Goal: Task Accomplishment & Management: Complete application form

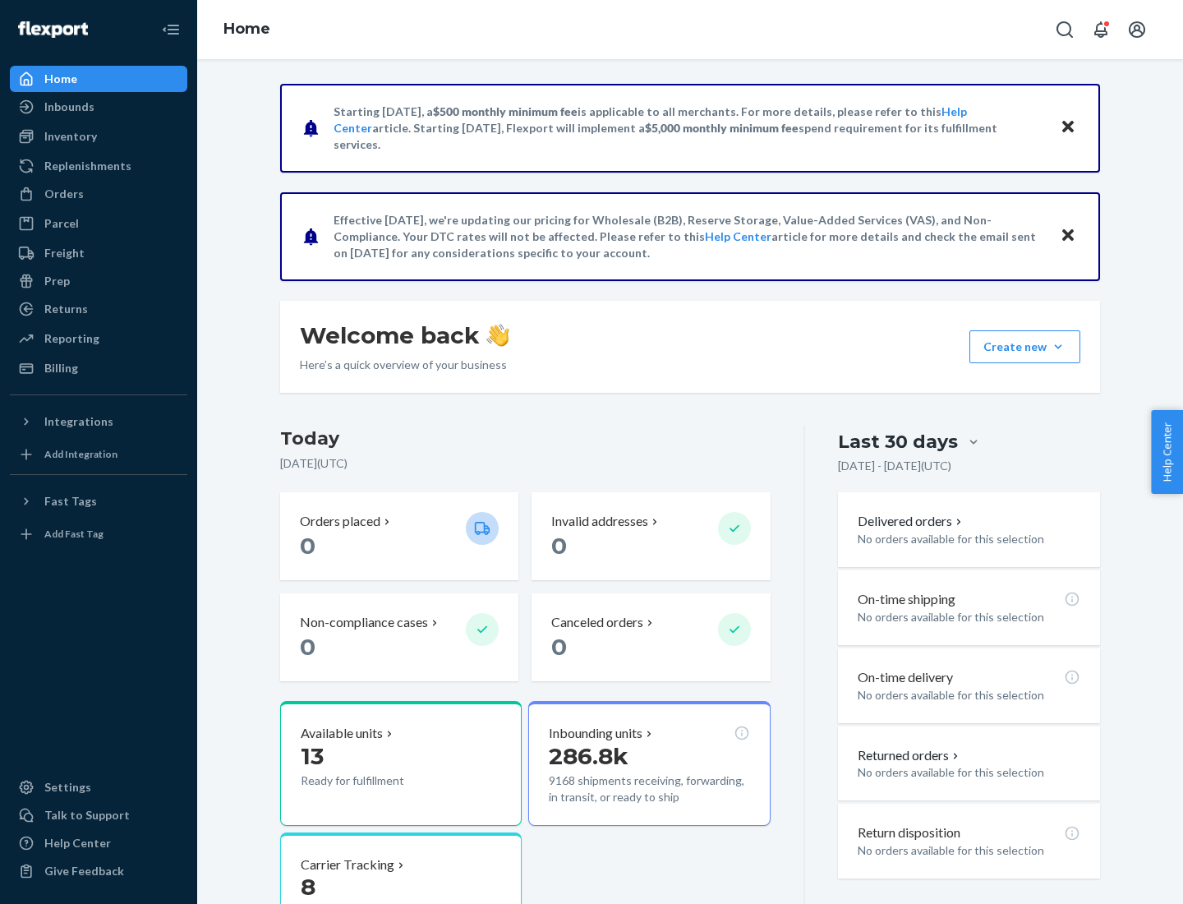
click at [1058, 347] on button "Create new Create new inbound Create new order Create new product" at bounding box center [1024, 346] width 111 height 33
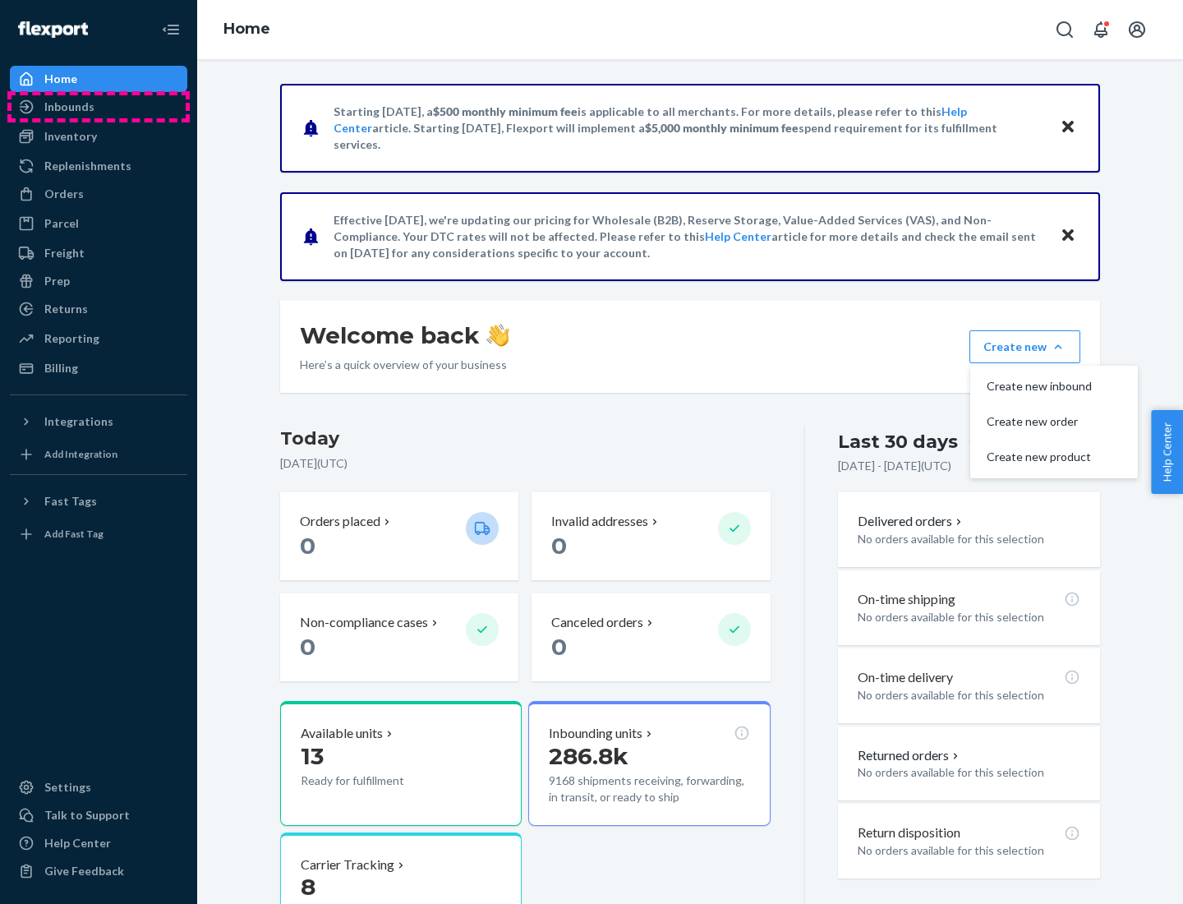
click at [99, 107] on div "Inbounds" at bounding box center [99, 106] width 174 height 23
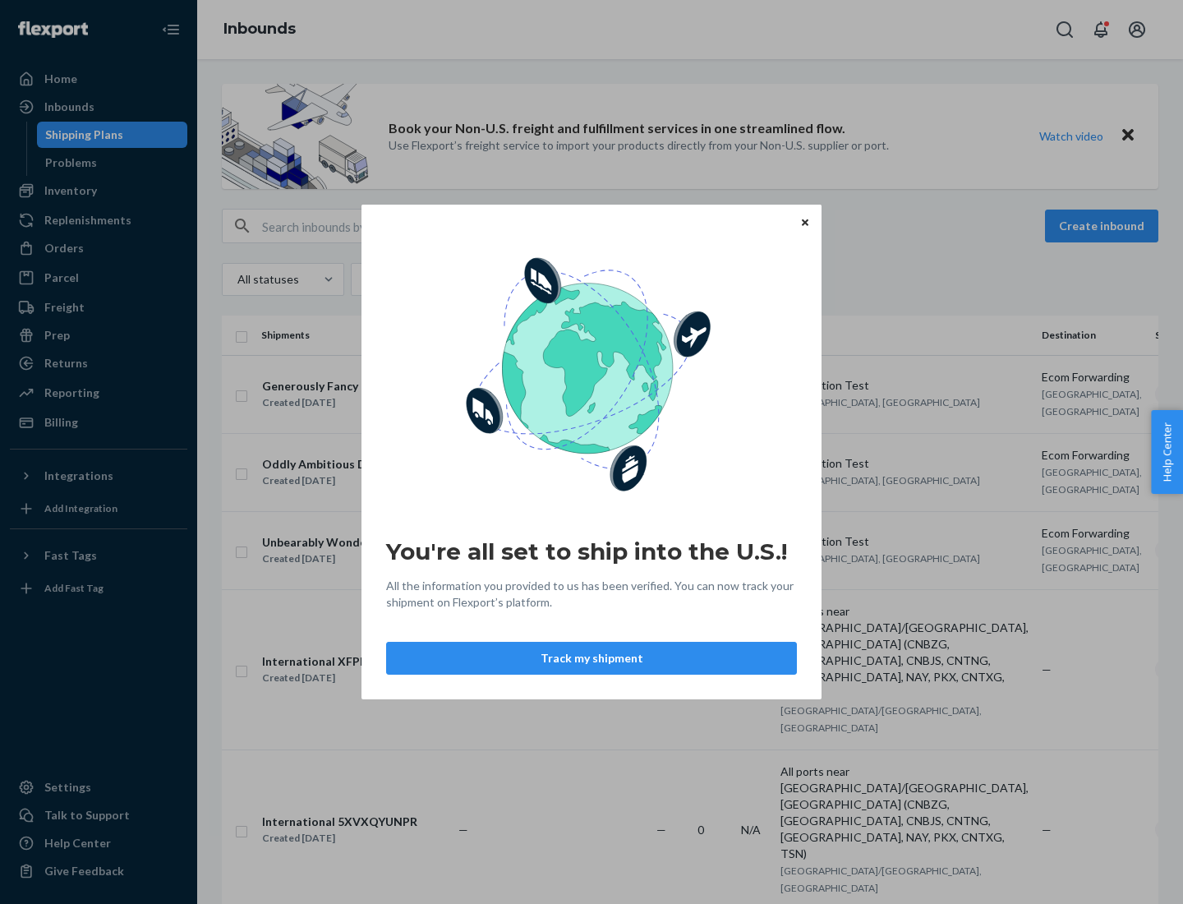
click at [592, 658] on button "Track my shipment" at bounding box center [591, 658] width 411 height 33
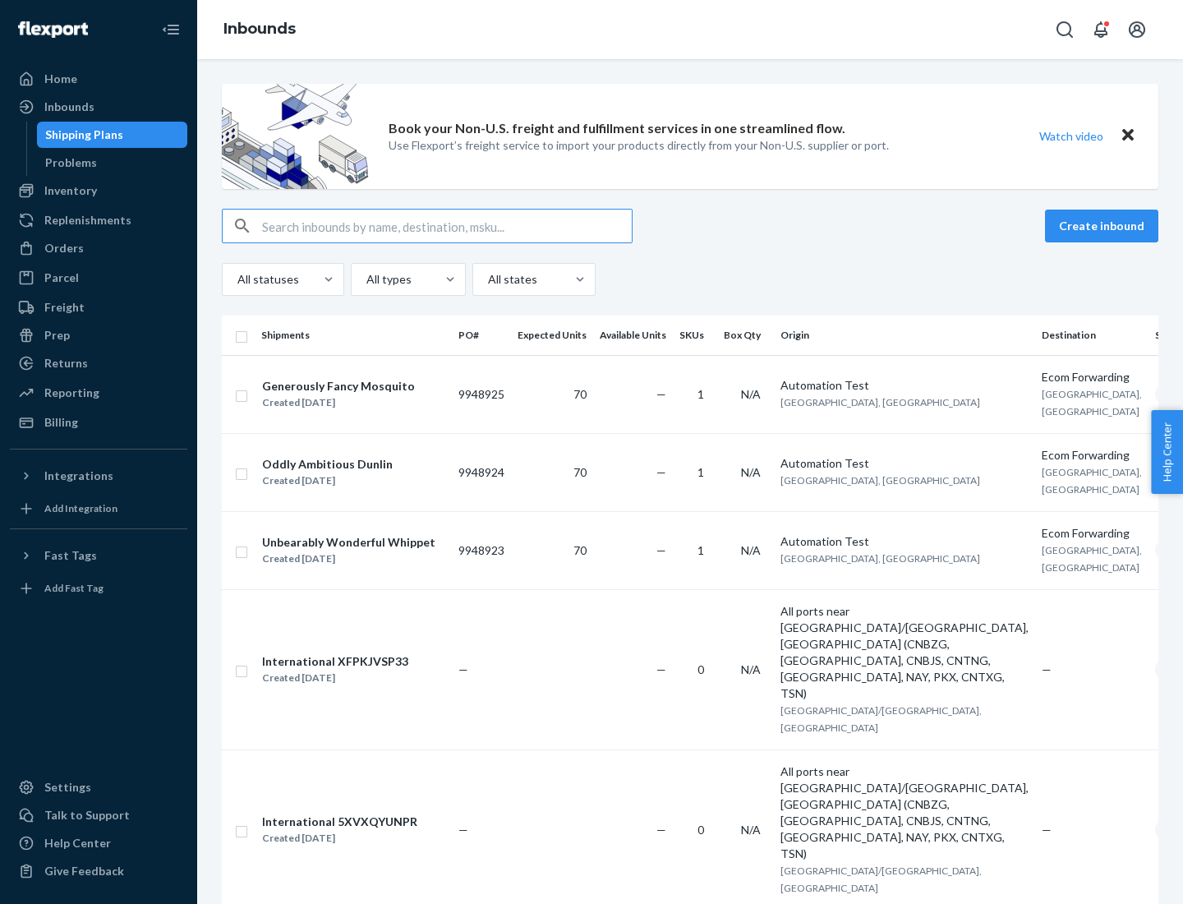
click at [1104, 226] on button "Create inbound" at bounding box center [1101, 225] width 113 height 33
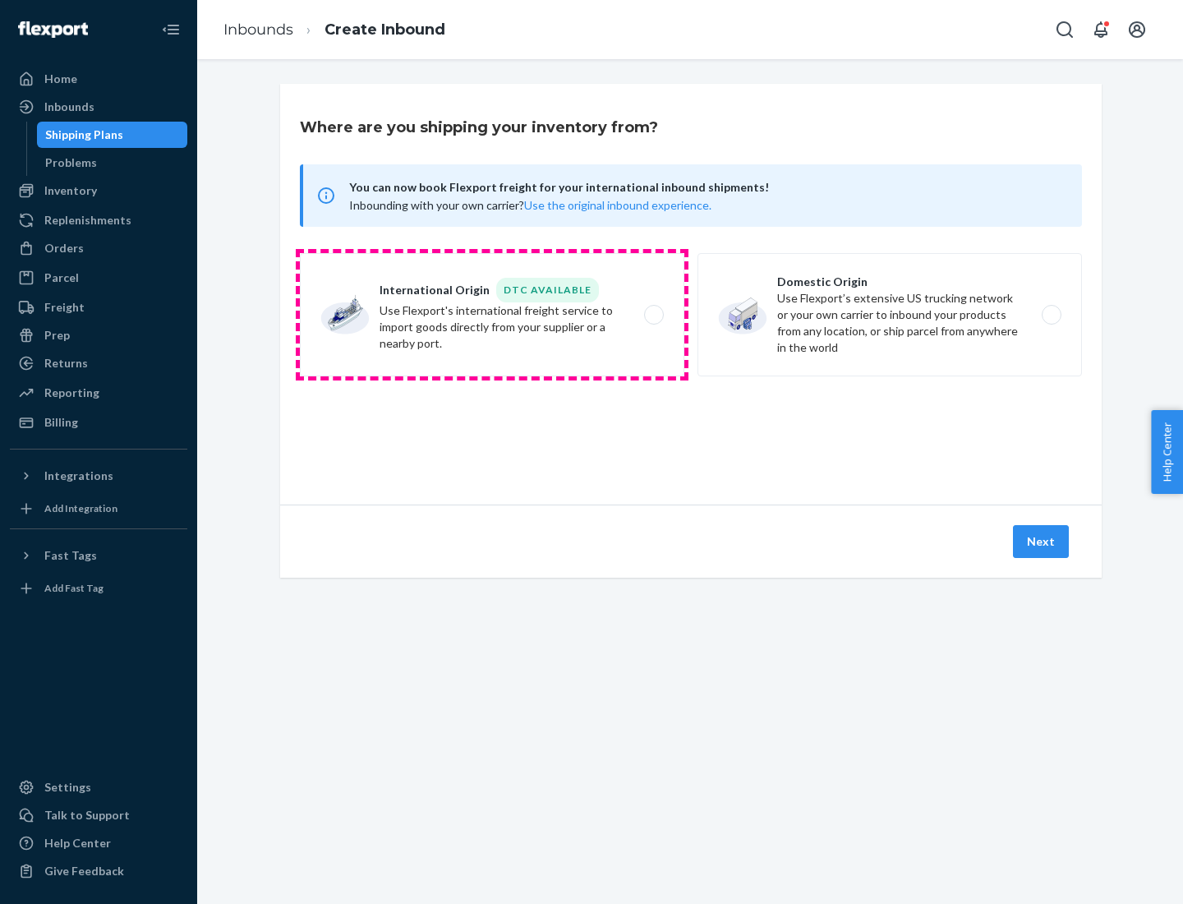
click at [492, 315] on label "International Origin DTC Available Use Flexport's international freight service…" at bounding box center [492, 314] width 384 height 123
click at [653, 315] on input "International Origin DTC Available Use Flexport's international freight service…" at bounding box center [658, 315] width 11 height 11
radio input "true"
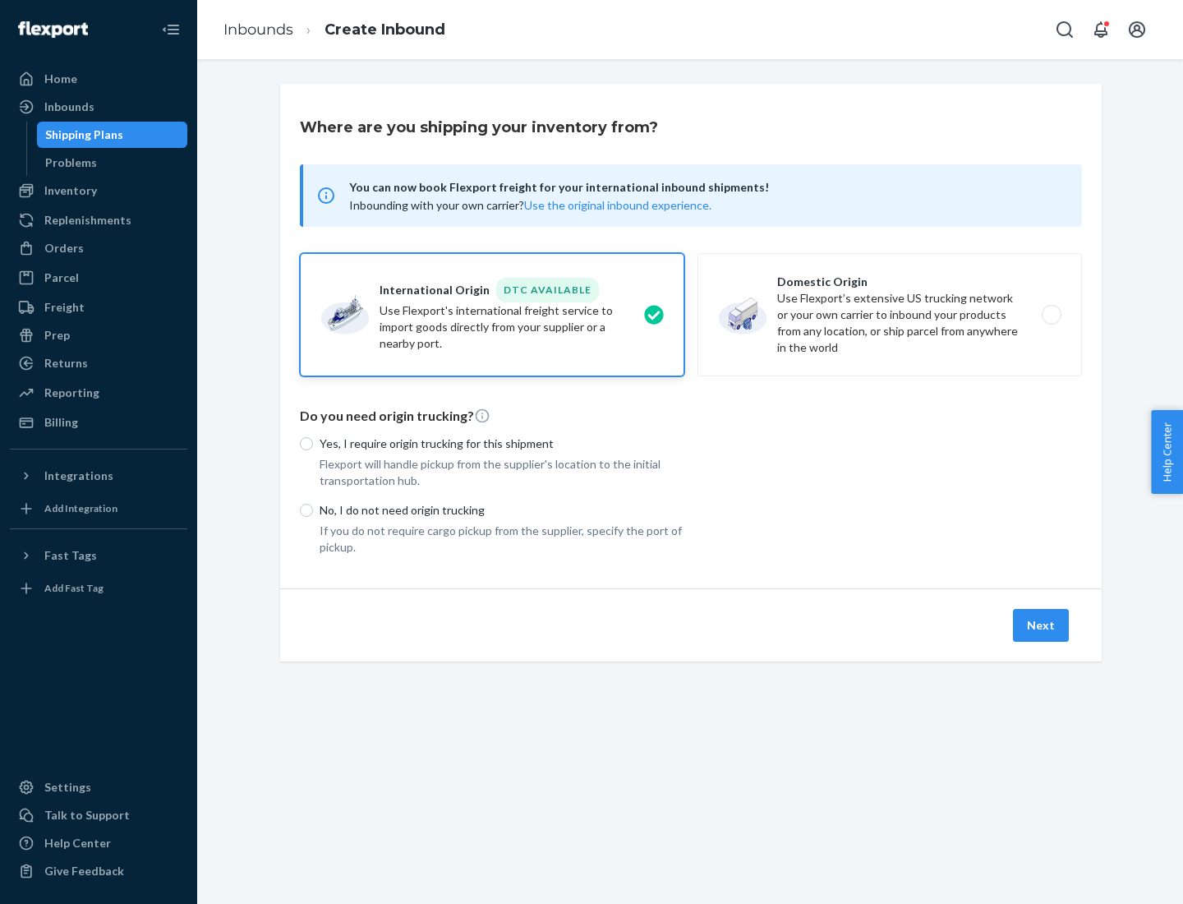
click at [502, 509] on p "No, I do not need origin trucking" at bounding box center [502, 510] width 365 height 16
click at [313, 509] on input "No, I do not need origin trucking" at bounding box center [306, 510] width 13 height 13
radio input "true"
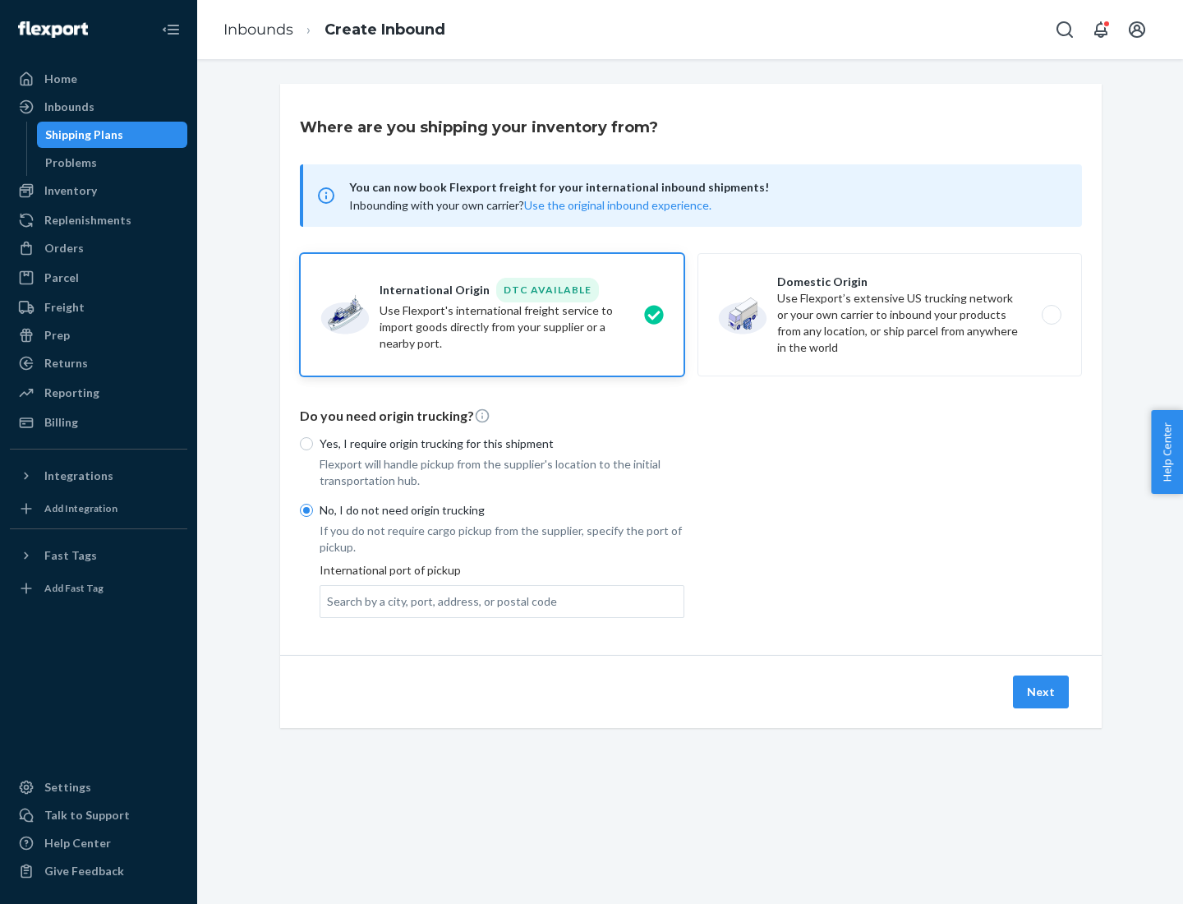
click at [438, 601] on div "Search by a city, port, address, or postal code" at bounding box center [442, 601] width 230 height 16
click at [329, 601] on input "Search by a city, port, address, or postal code" at bounding box center [328, 601] width 2 height 16
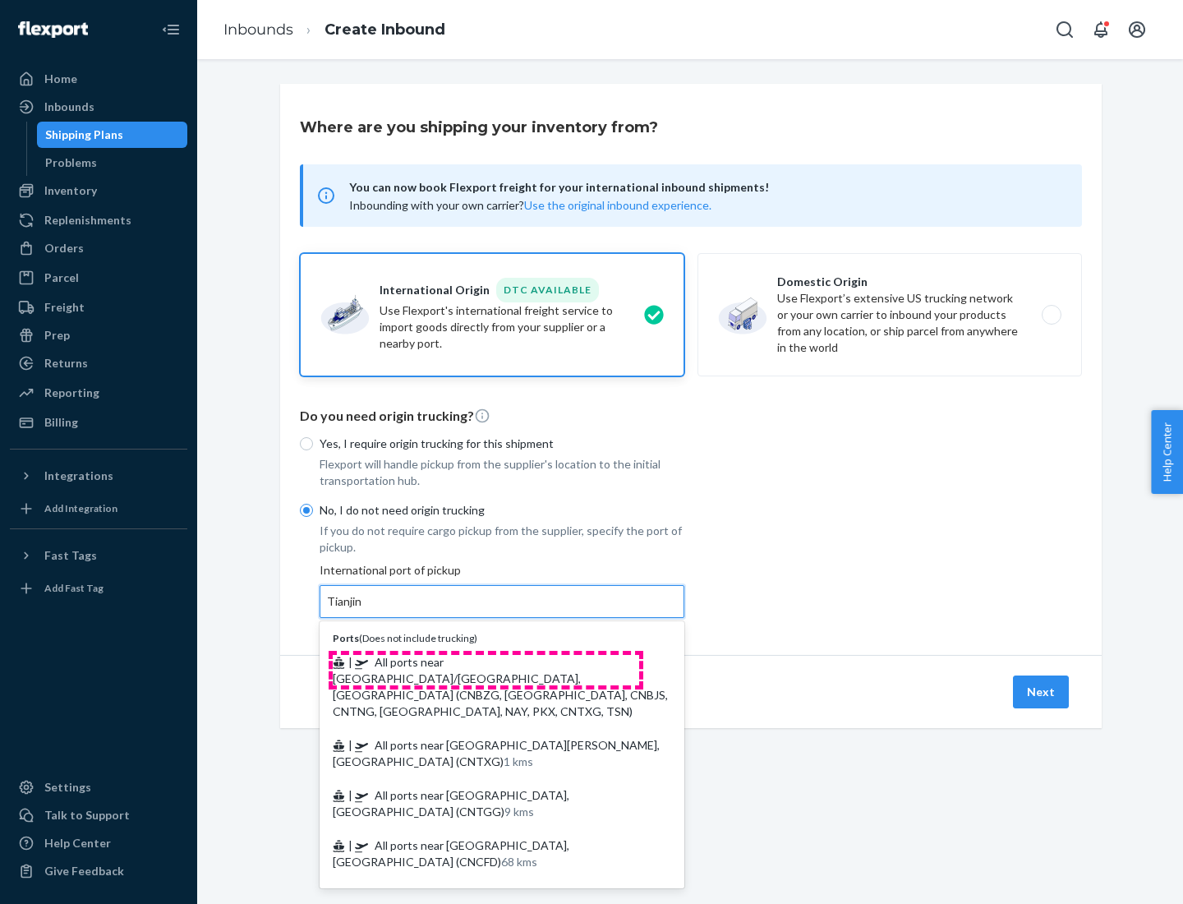
click at [486, 661] on span "| All ports near [GEOGRAPHIC_DATA]/[GEOGRAPHIC_DATA], [GEOGRAPHIC_DATA] (CNBZG,…" at bounding box center [500, 686] width 335 height 63
click at [363, 610] on input "Tianjin" at bounding box center [345, 601] width 36 height 16
type input "All ports near [GEOGRAPHIC_DATA]/[GEOGRAPHIC_DATA], [GEOGRAPHIC_DATA] (CNBZG, […"
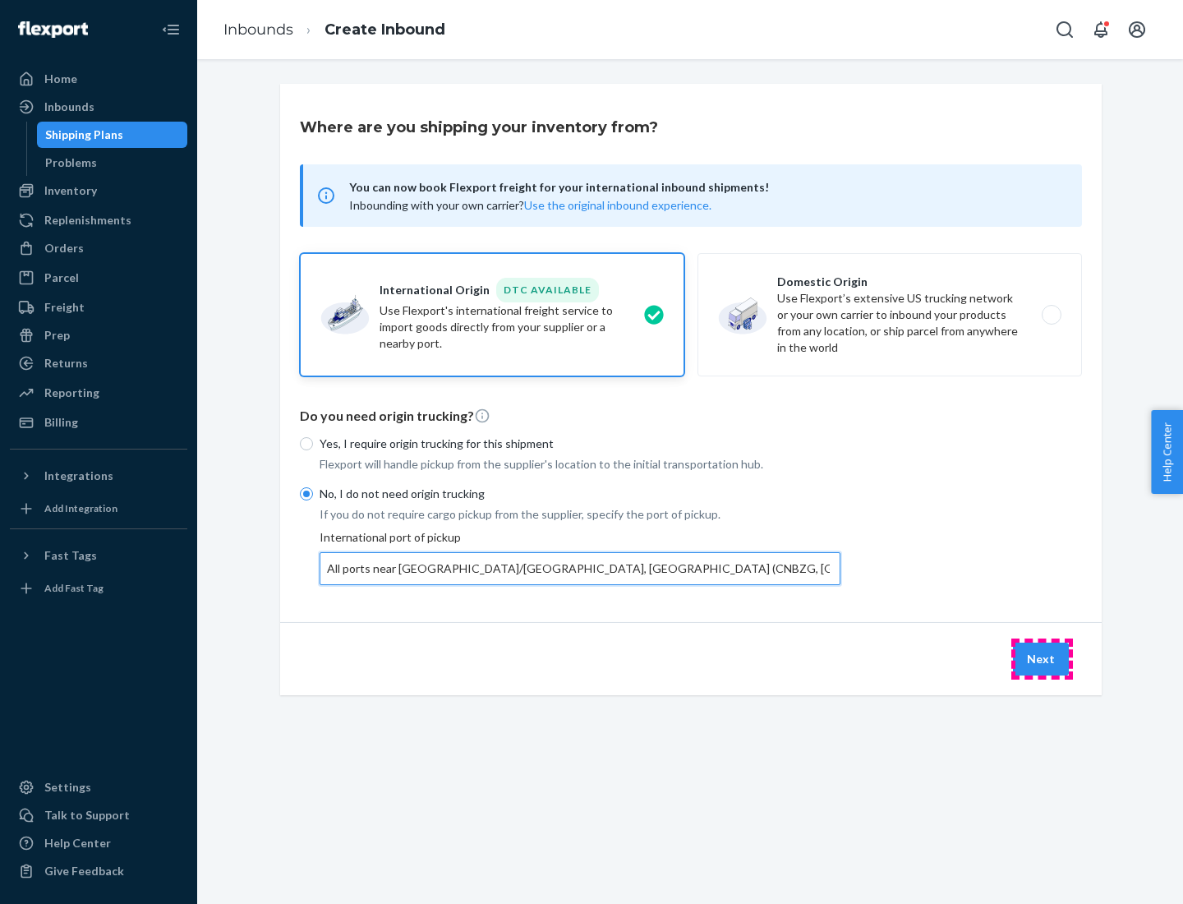
click at [1042, 658] on button "Next" at bounding box center [1041, 658] width 56 height 33
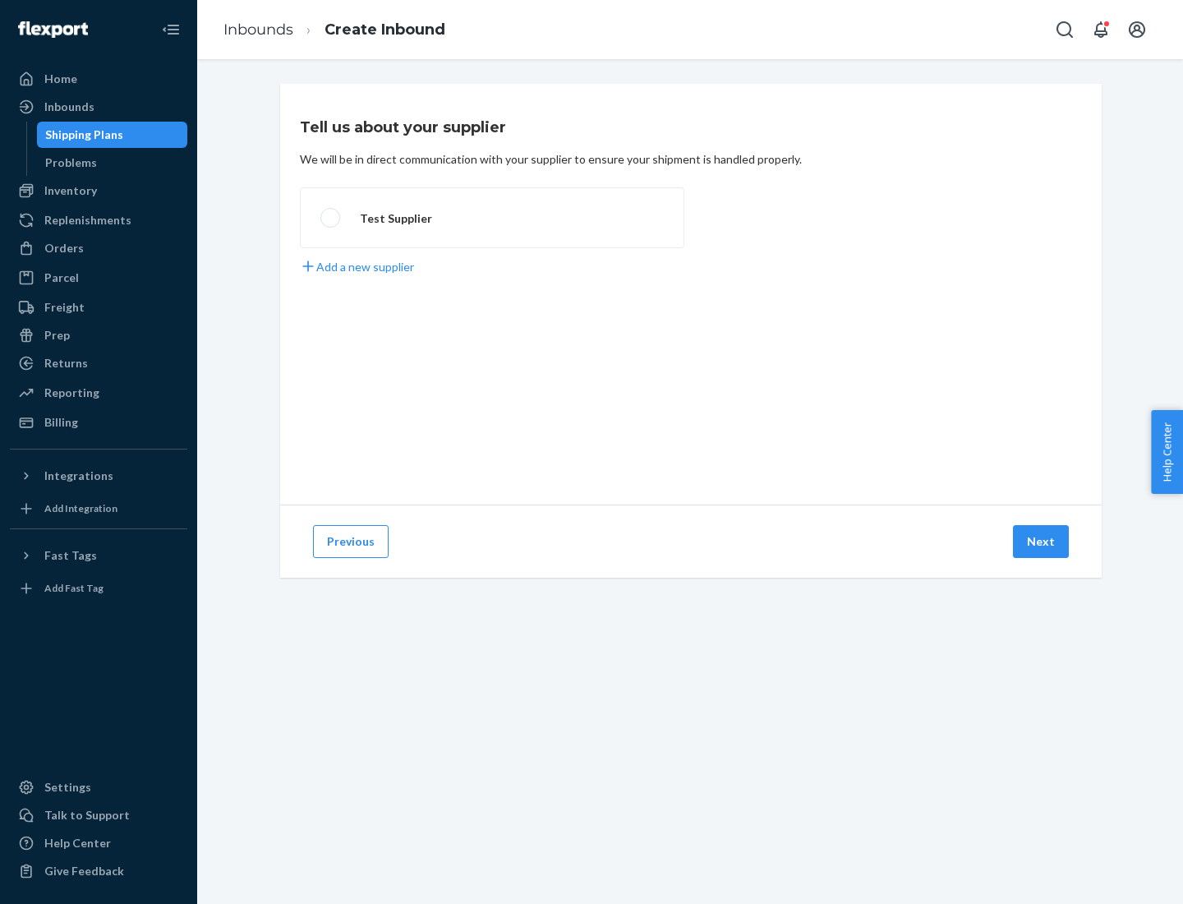
click at [492, 218] on label "Test Supplier" at bounding box center [492, 217] width 384 height 61
click at [331, 218] on input "Test Supplier" at bounding box center [325, 218] width 11 height 11
radio input "true"
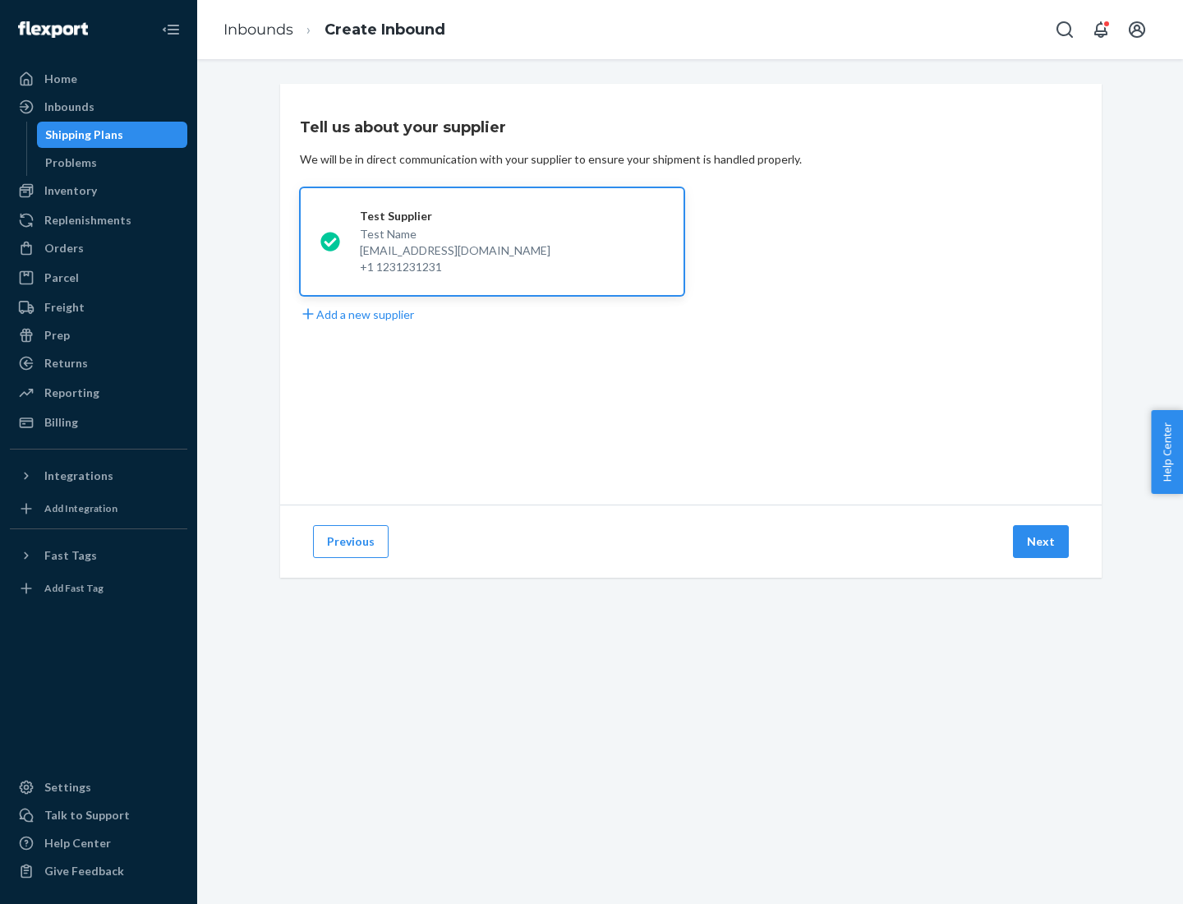
click at [1042, 541] on button "Next" at bounding box center [1041, 541] width 56 height 33
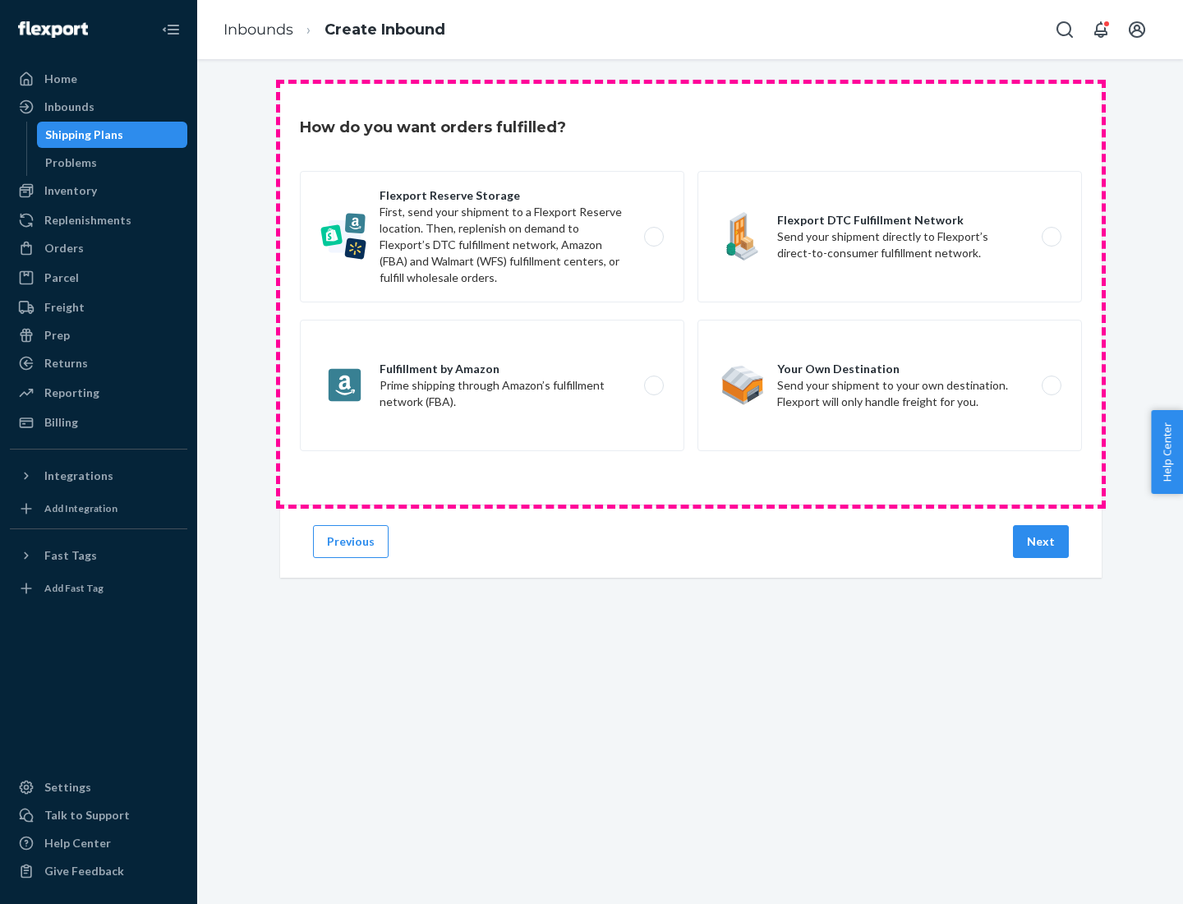
click at [691, 294] on div "Flexport Reserve Storage First, send your shipment to a Flexport Reserve locati…" at bounding box center [691, 313] width 782 height 284
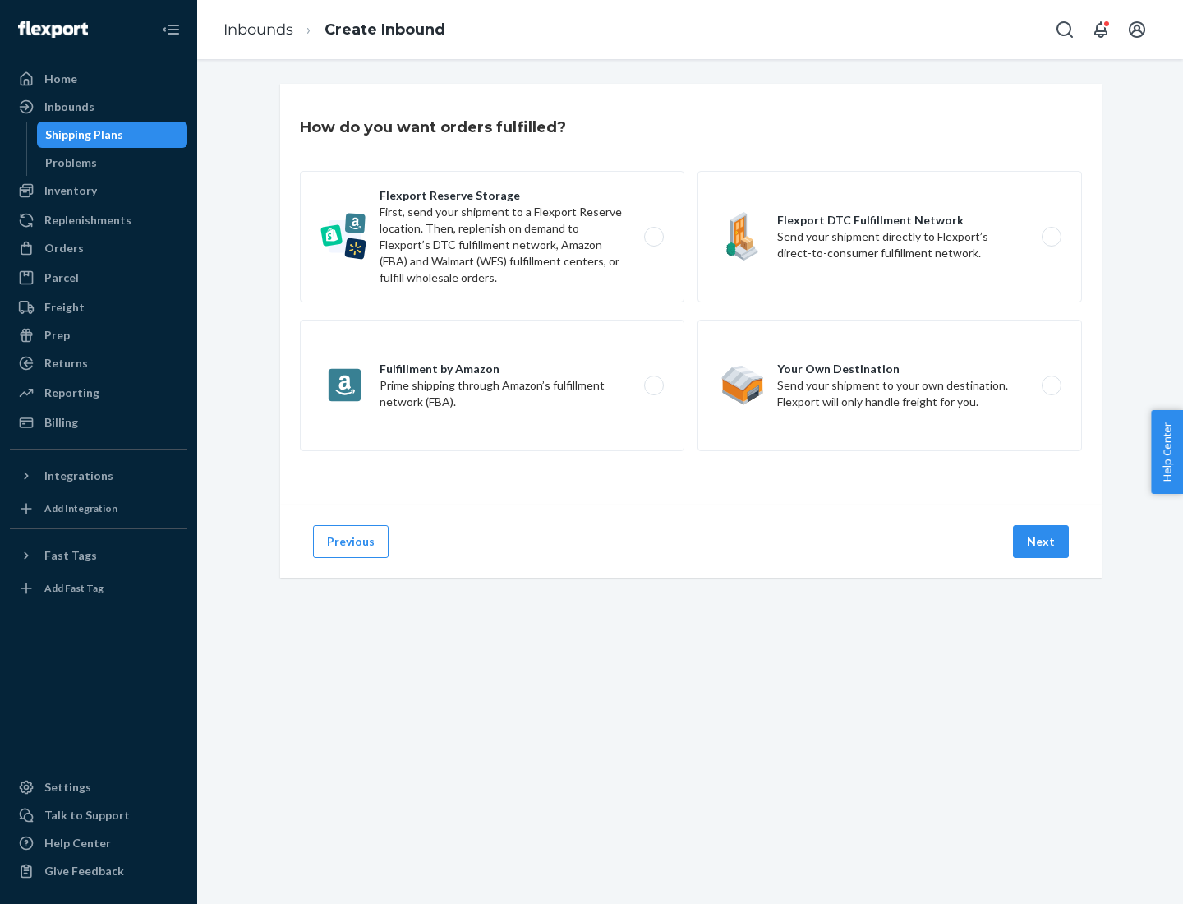
click at [890, 237] on label "Flexport DTC Fulfillment Network Send your shipment directly to Flexport’s dire…" at bounding box center [890, 236] width 384 height 131
click at [1051, 237] on input "Flexport DTC Fulfillment Network Send your shipment directly to Flexport’s dire…" at bounding box center [1056, 237] width 11 height 11
radio input "true"
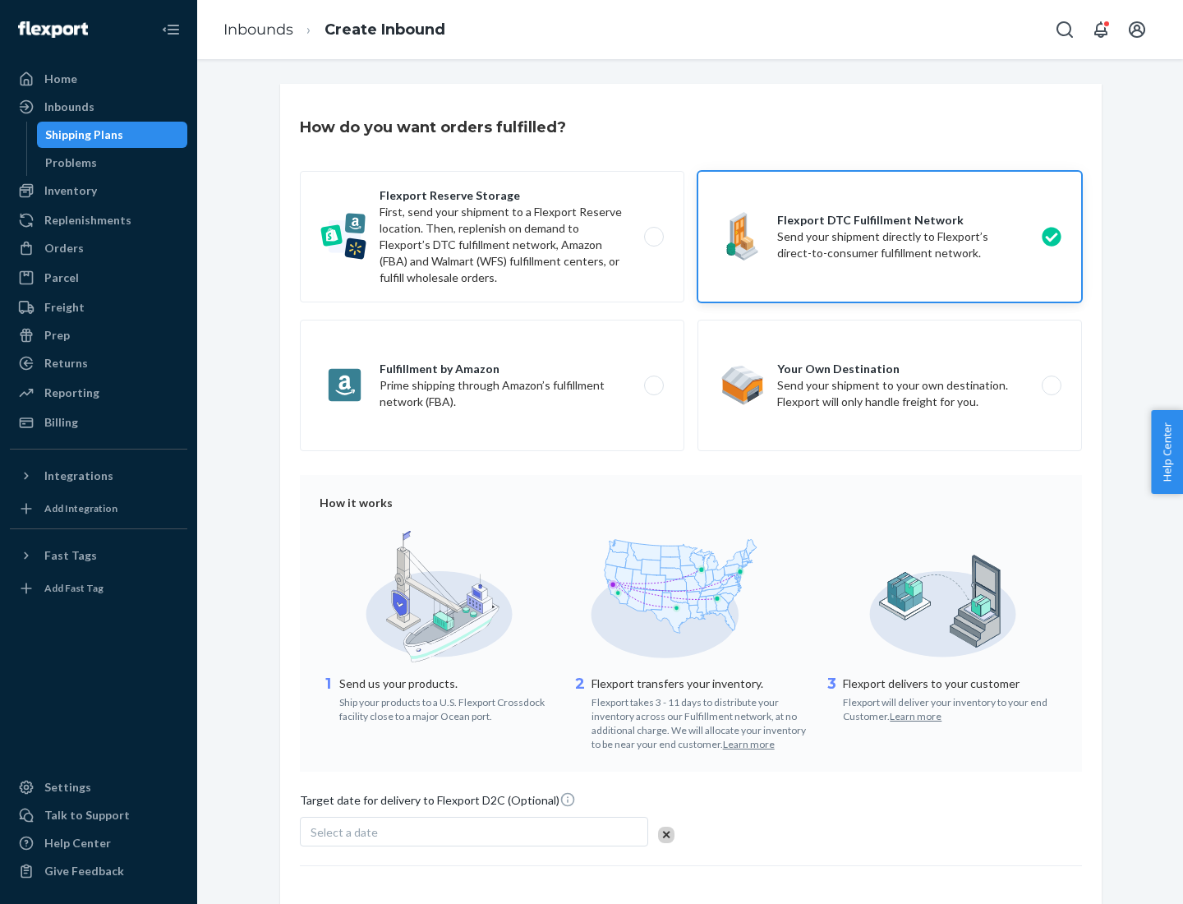
scroll to position [121, 0]
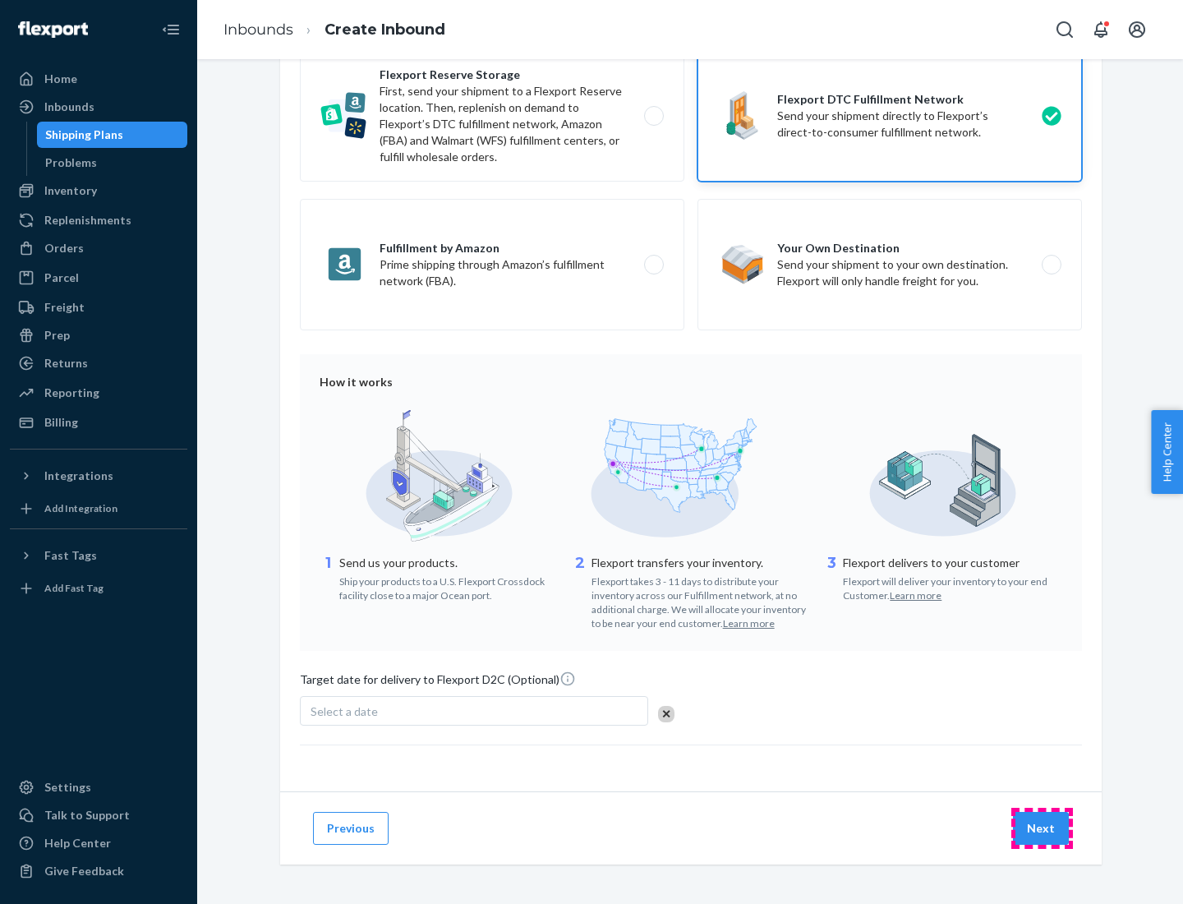
click at [1042, 827] on button "Next" at bounding box center [1041, 828] width 56 height 33
